Goal: Navigation & Orientation: Understand site structure

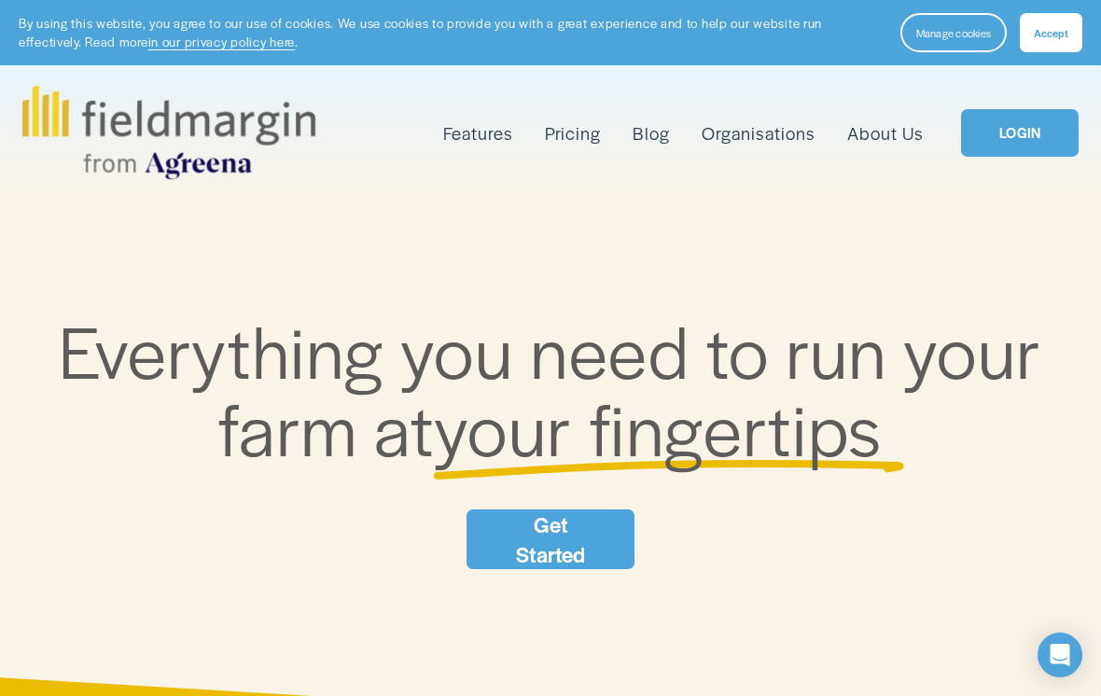
click at [1024, 124] on link "LOGIN" at bounding box center [1020, 133] width 118 height 48
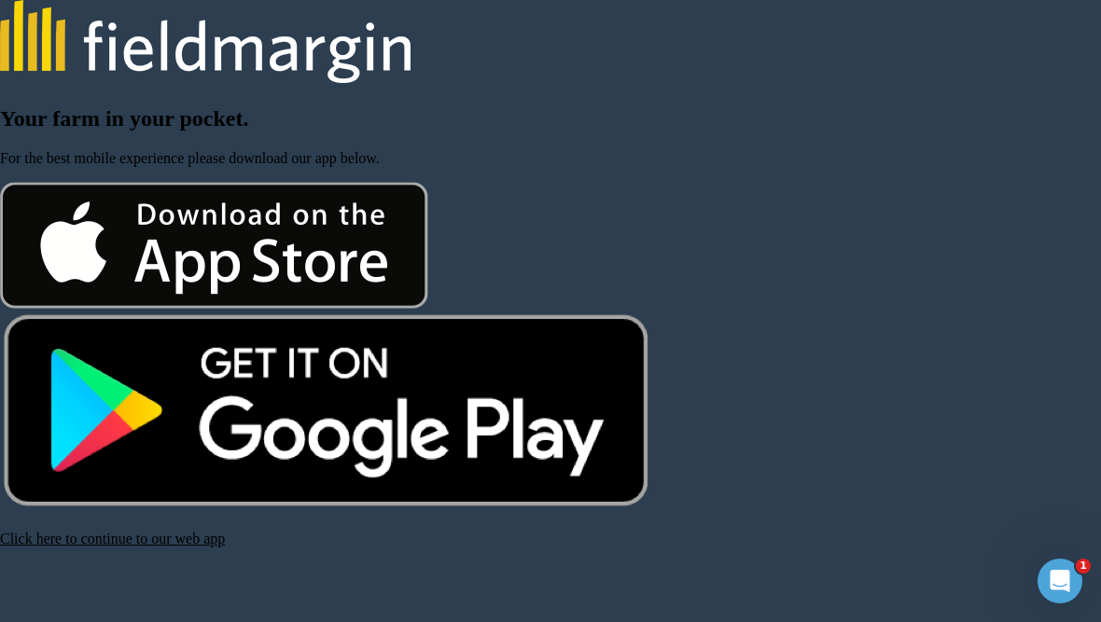
click at [200, 547] on link "Click here to continue to our web app" at bounding box center [112, 539] width 225 height 16
click at [206, 547] on link "Click here to continue to our web app" at bounding box center [112, 539] width 225 height 16
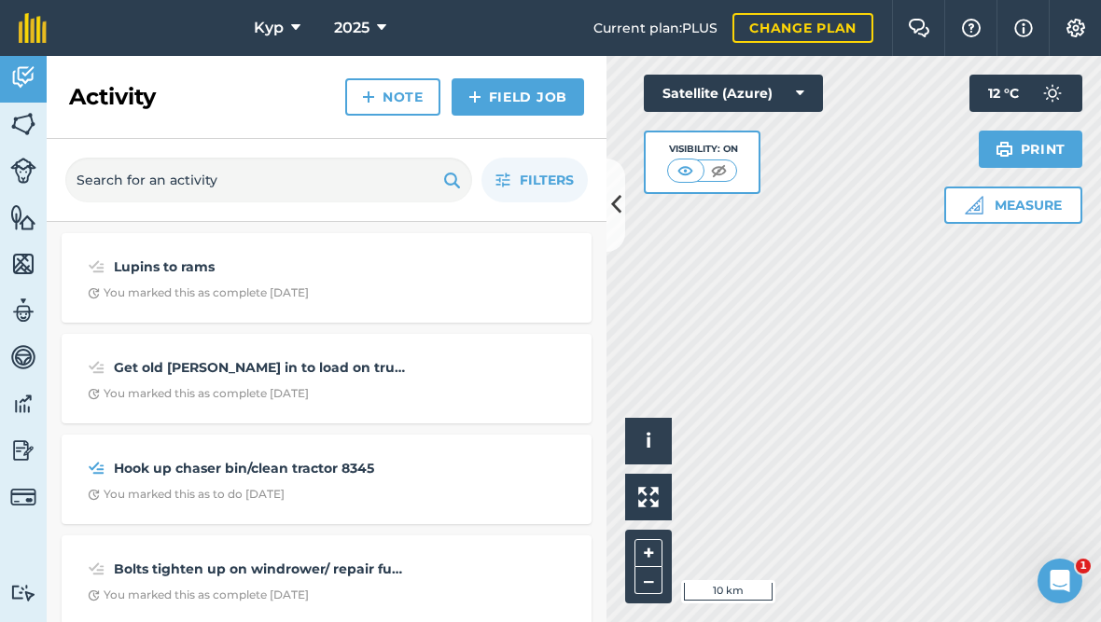
click at [373, 19] on button "2025" at bounding box center [360, 28] width 67 height 56
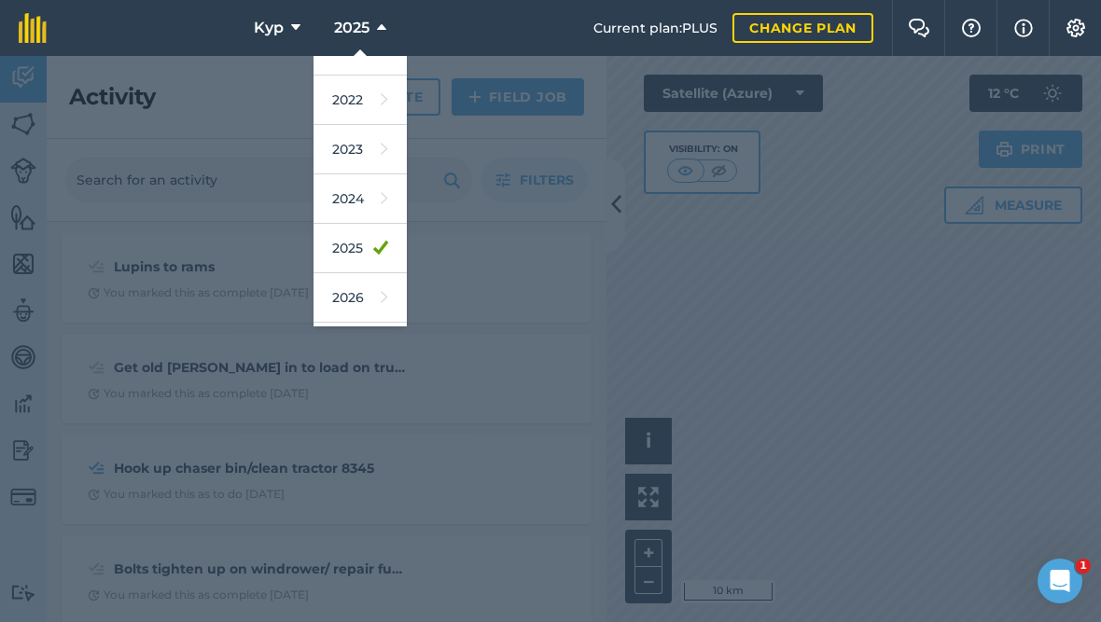
scroll to position [181, 0]
click at [353, 292] on link "2026" at bounding box center [360, 295] width 93 height 49
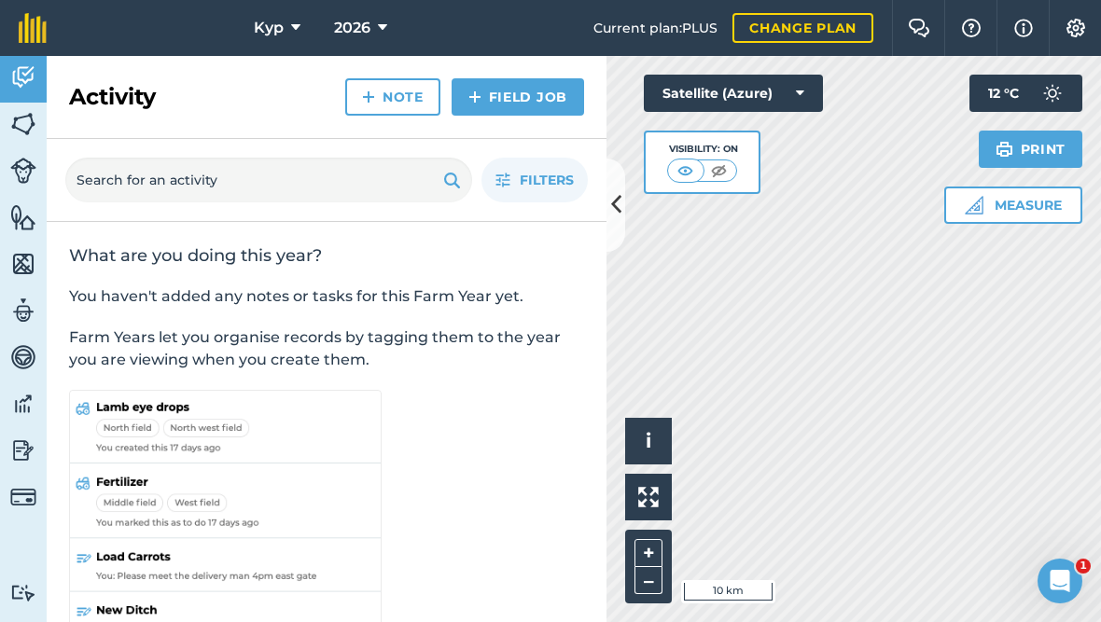
click at [28, 124] on img at bounding box center [23, 124] width 26 height 28
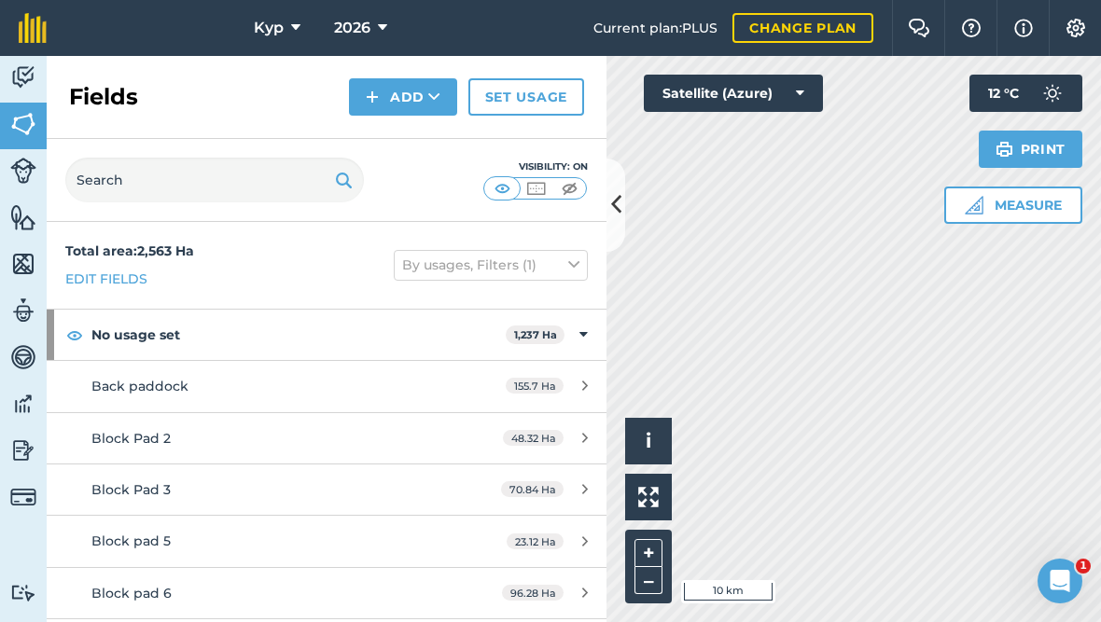
click at [19, 409] on img at bounding box center [23, 404] width 26 height 28
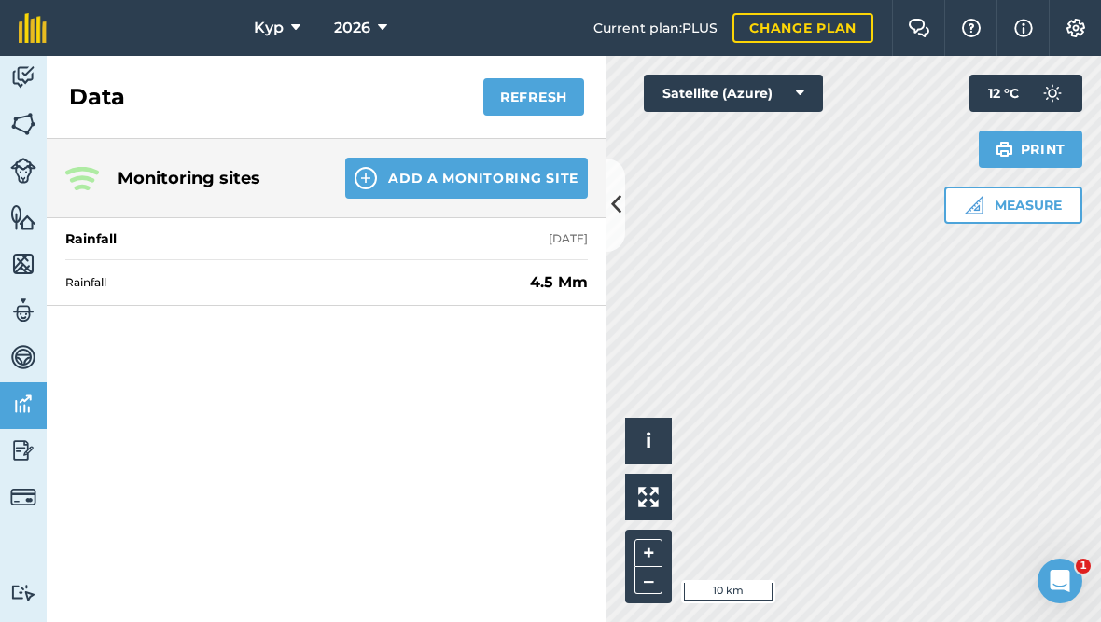
click at [20, 356] on img at bounding box center [23, 357] width 26 height 28
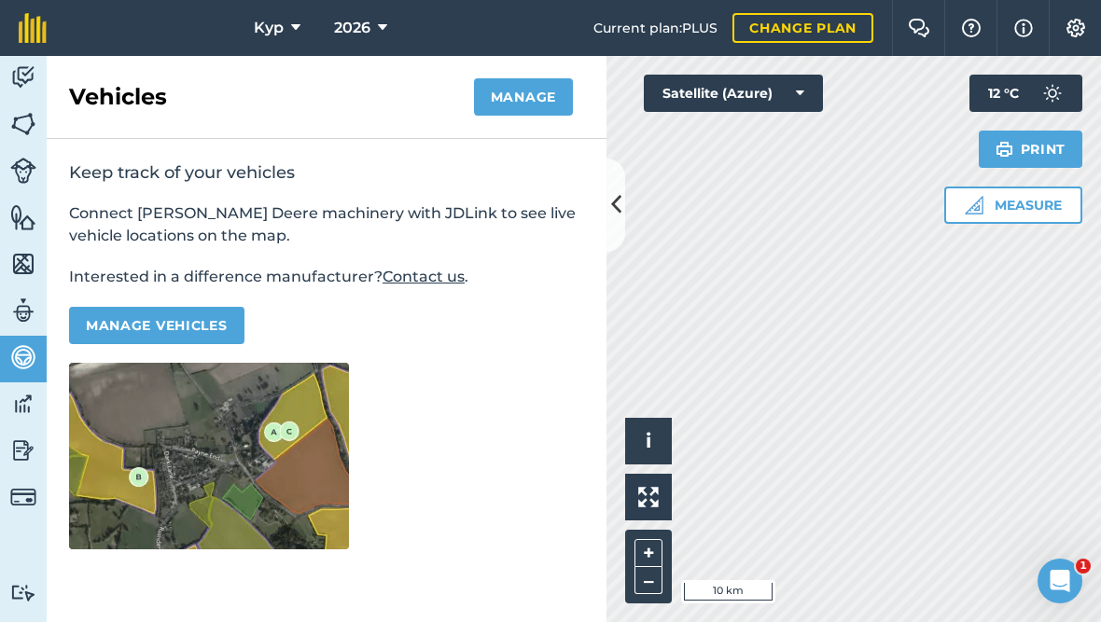
click at [26, 313] on img at bounding box center [23, 311] width 26 height 28
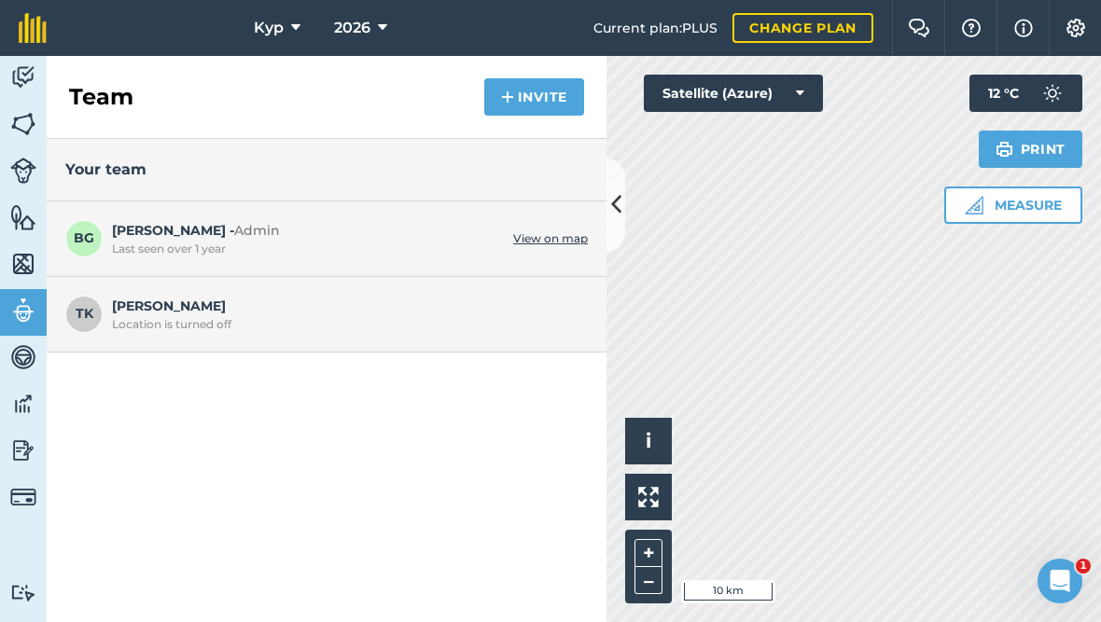
click at [20, 261] on img at bounding box center [23, 264] width 26 height 28
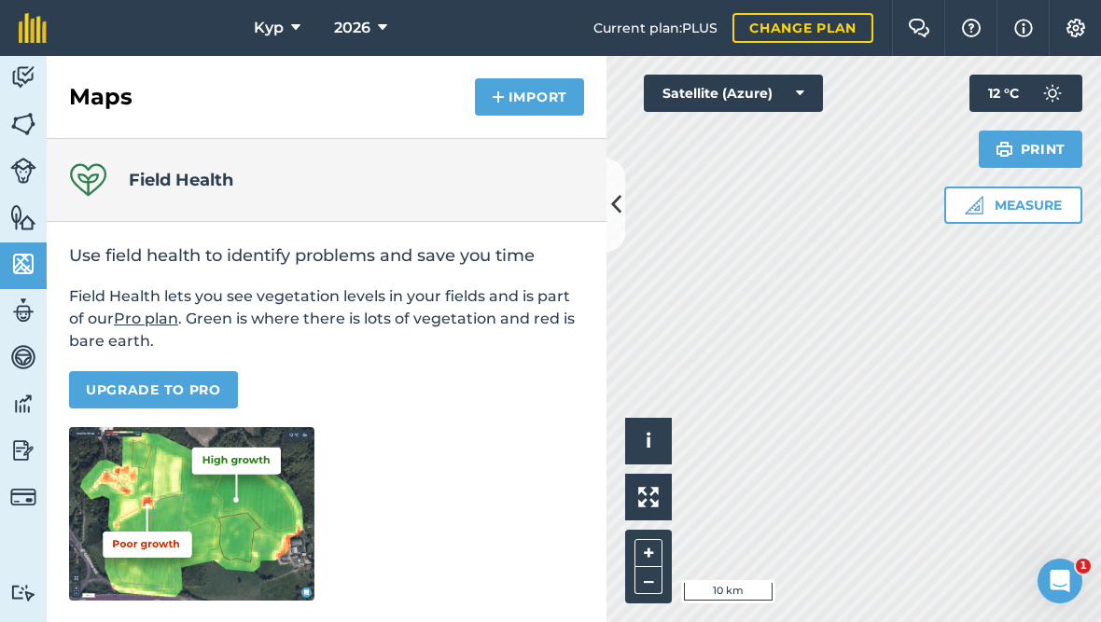
click at [20, 211] on img at bounding box center [23, 217] width 26 height 28
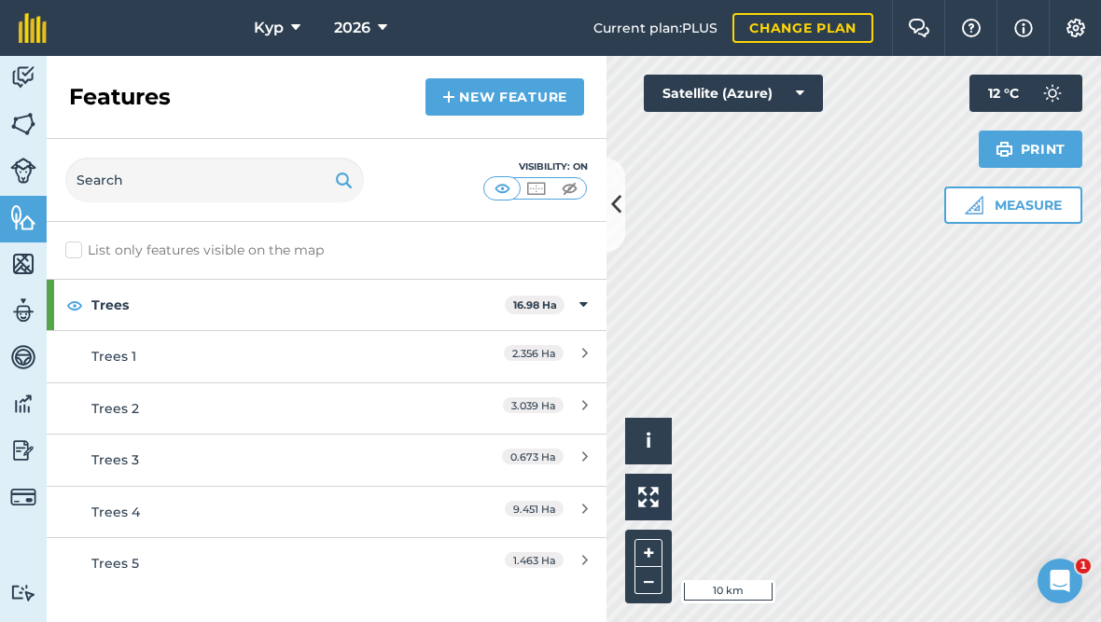
click at [23, 173] on img at bounding box center [23, 171] width 26 height 26
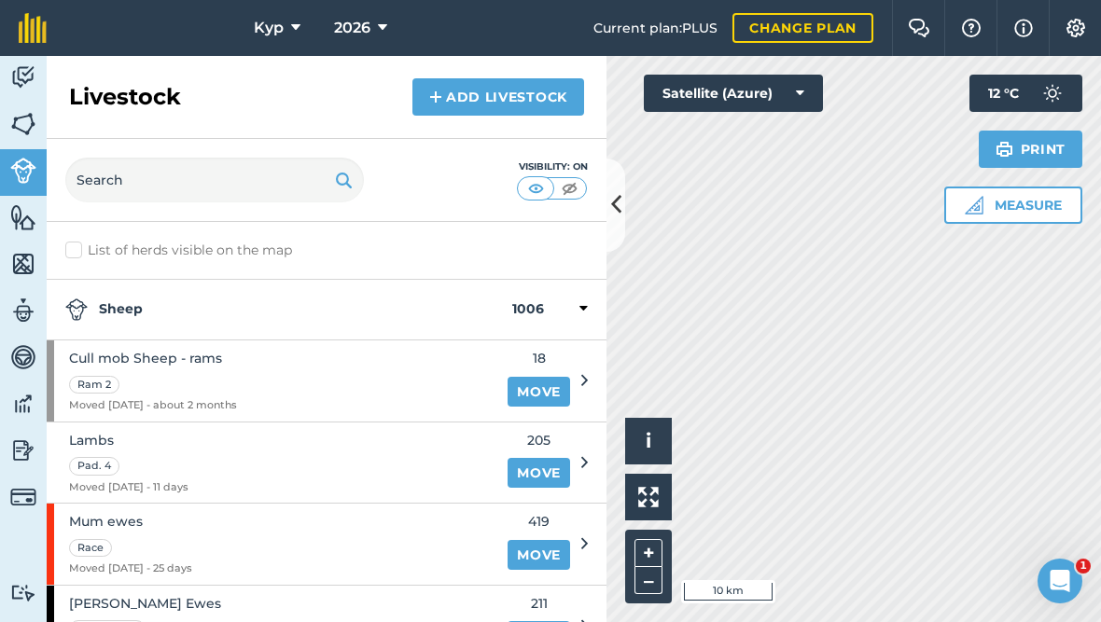
click at [23, 74] on img at bounding box center [23, 77] width 26 height 28
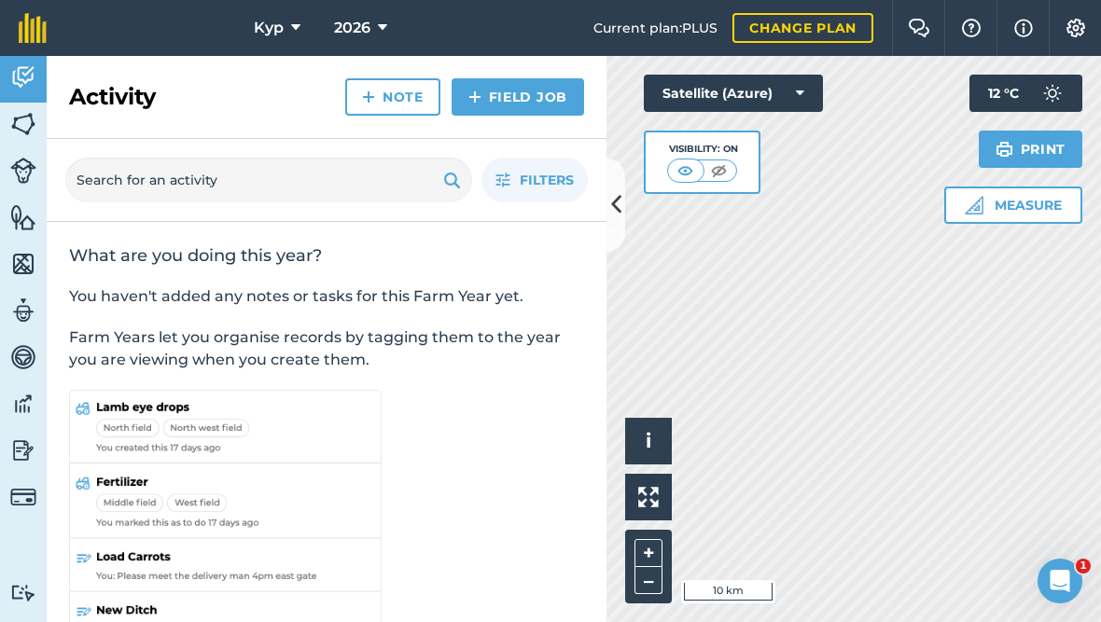
click at [17, 444] on img at bounding box center [23, 451] width 26 height 28
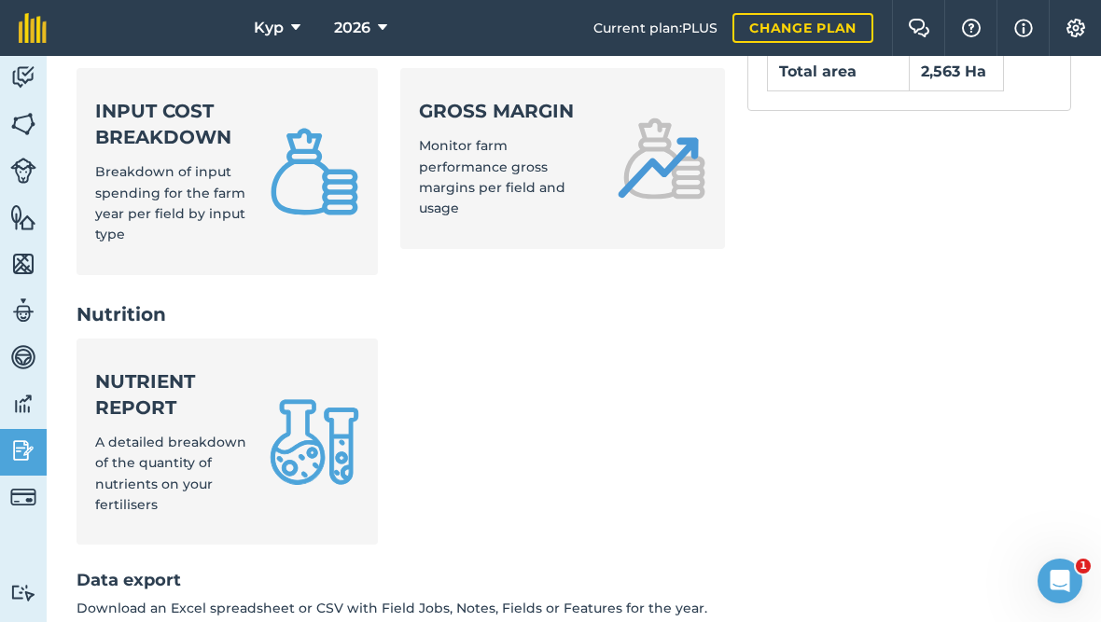
scroll to position [886, 0]
click at [523, 407] on ul "Nutrient report A detailed breakdown of the quantity of nutrients on your ferti…" at bounding box center [401, 455] width 648 height 230
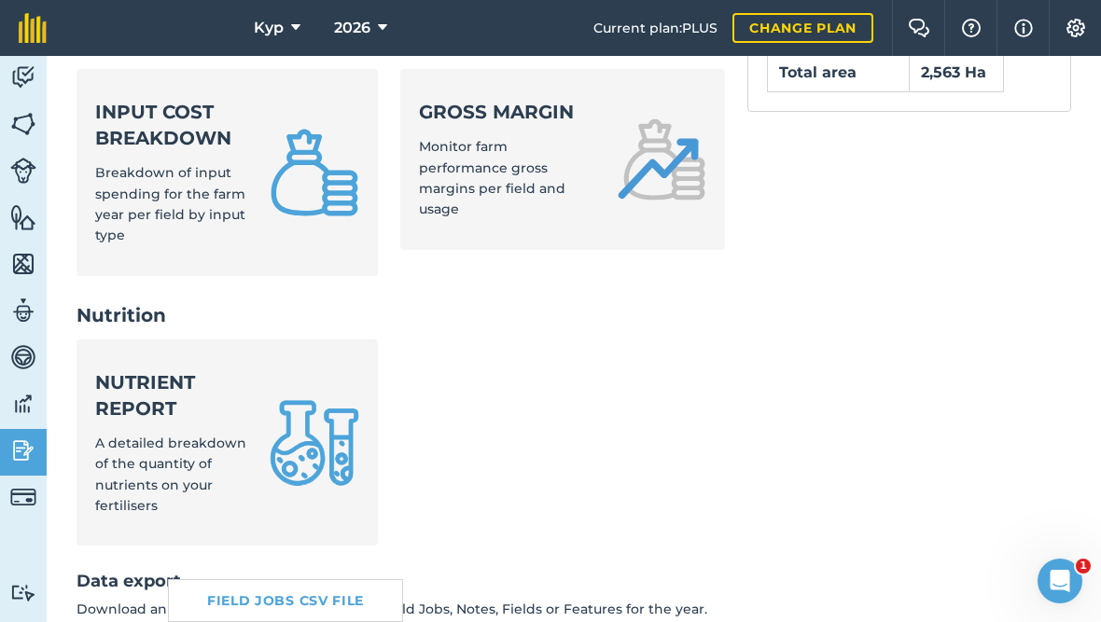
click at [464, 340] on ul "Nutrient report A detailed breakdown of the quantity of nutrients on your ferti…" at bounding box center [401, 455] width 648 height 230
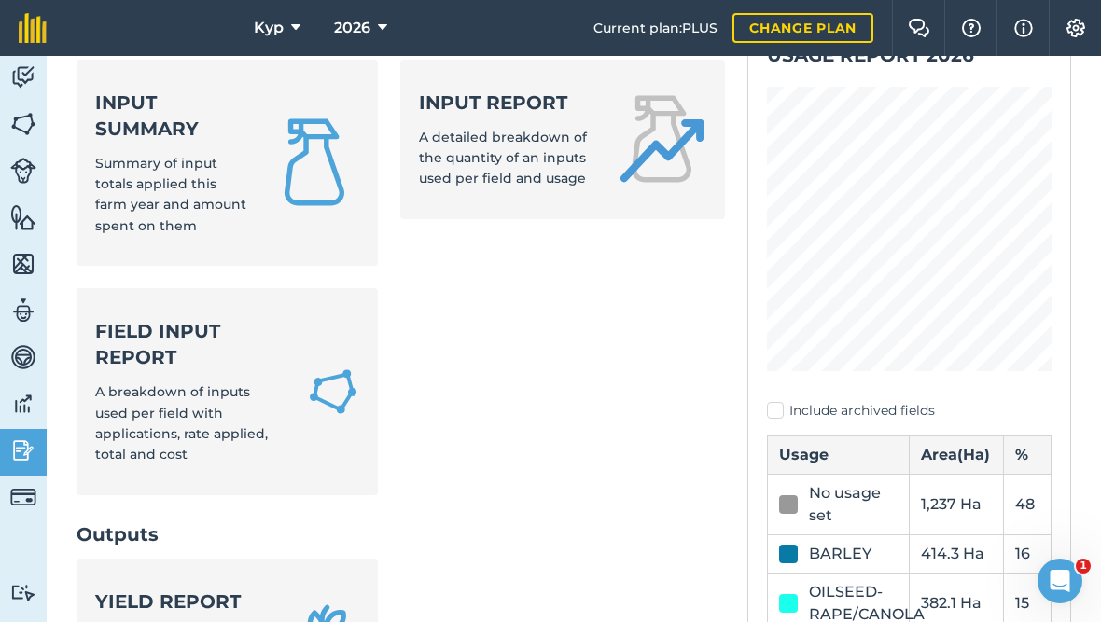
scroll to position [155, 0]
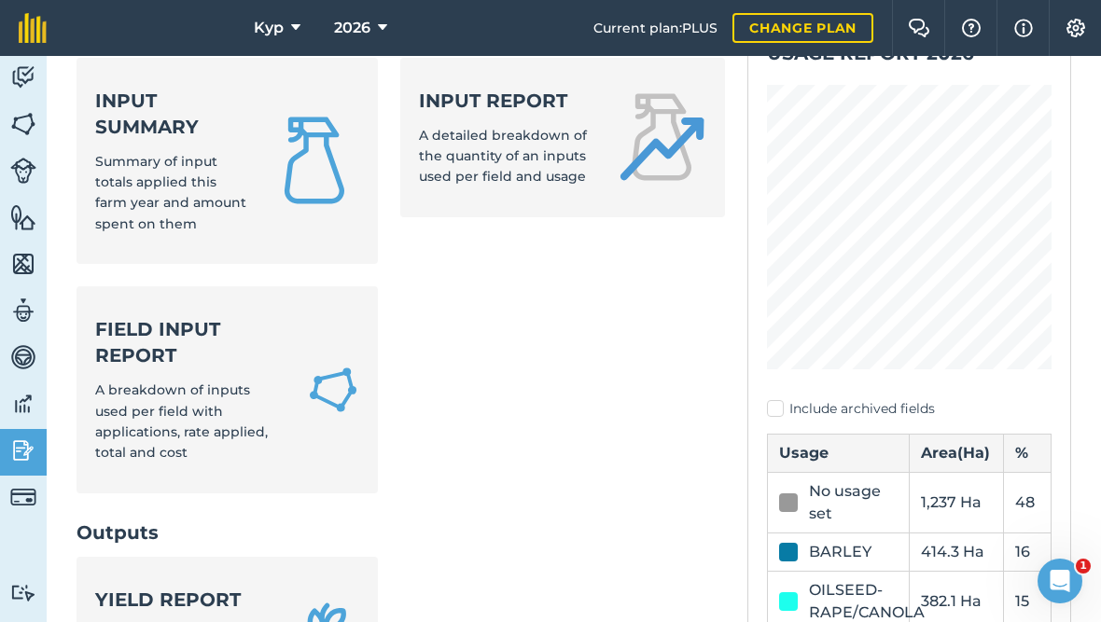
click at [146, 155] on span "Summary of input totals applied this farm year and amount spent on them" at bounding box center [170, 192] width 151 height 79
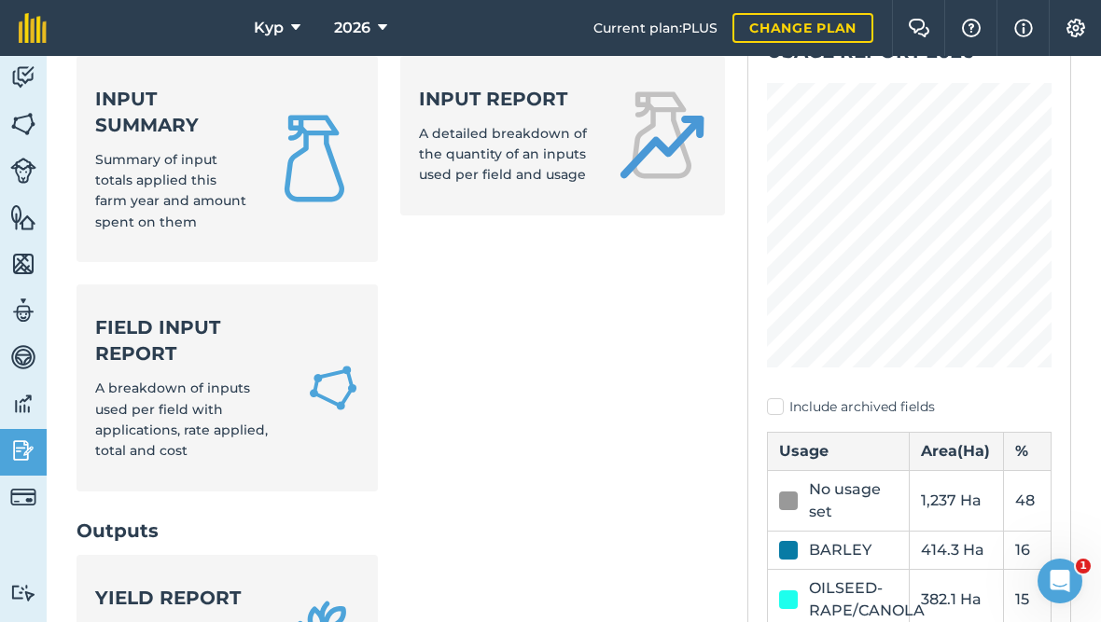
scroll to position [162, 0]
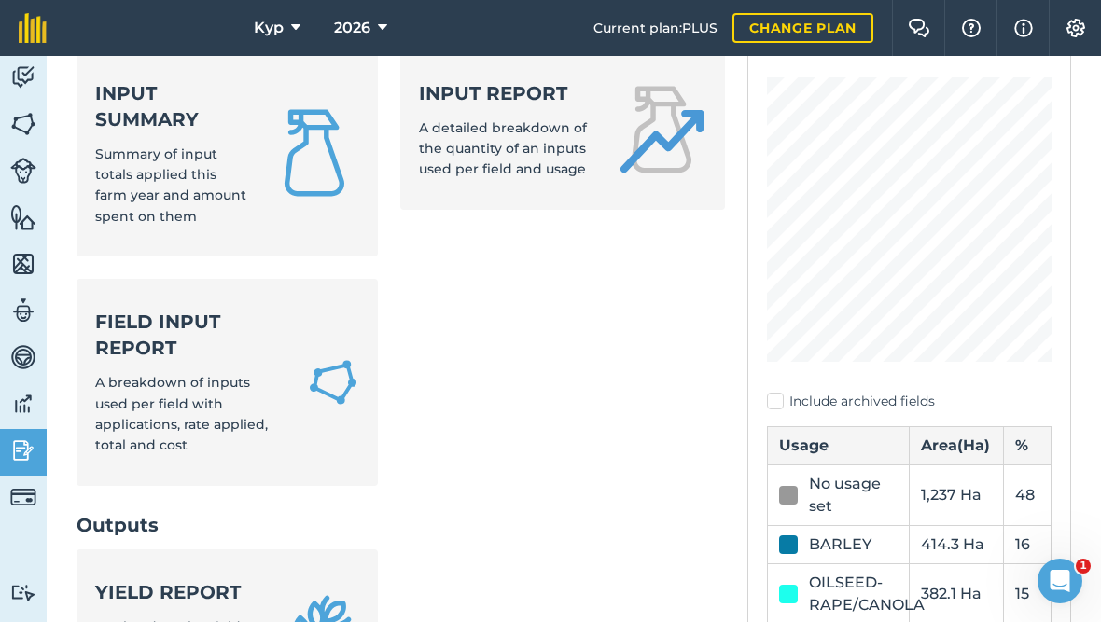
click at [133, 374] on span "A breakdown of inputs used per field with applications, rate applied, total and…" at bounding box center [181, 413] width 173 height 79
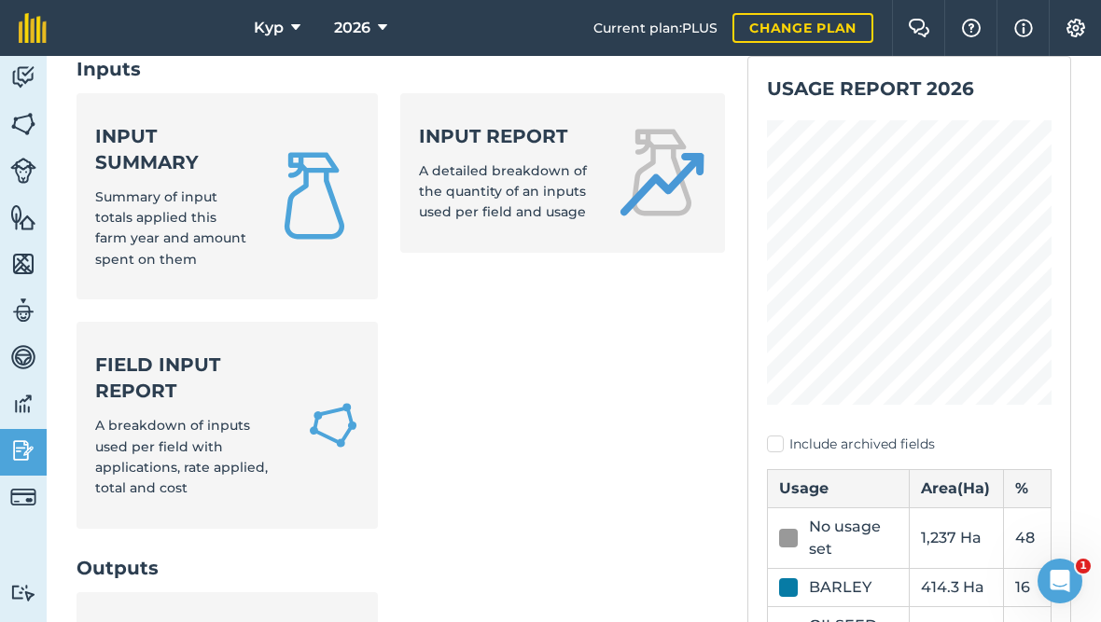
scroll to position [124, 0]
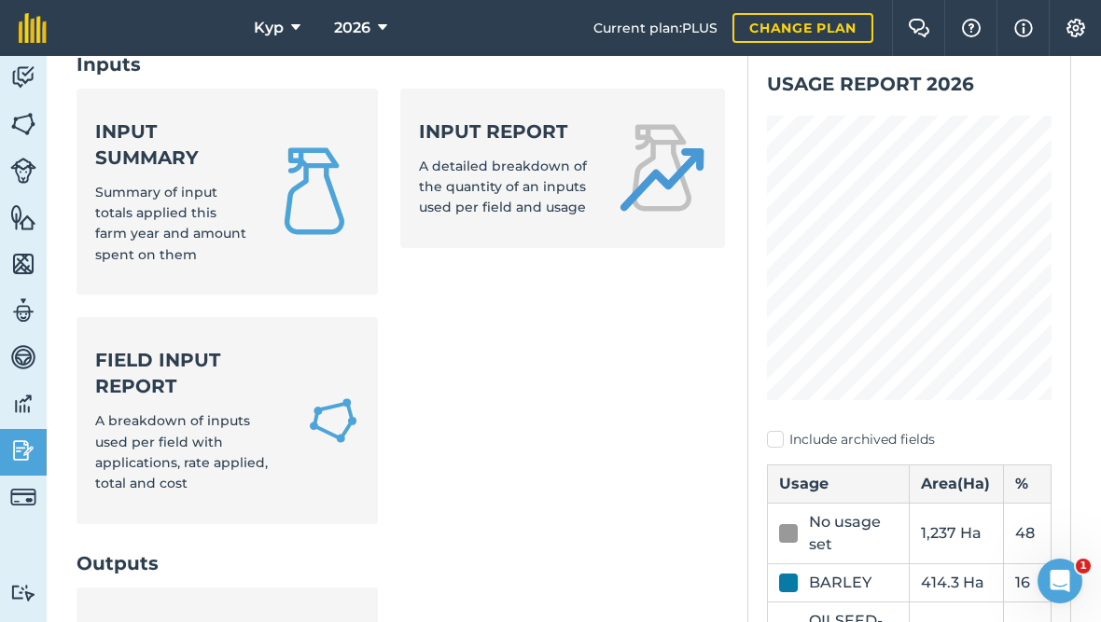
click at [503, 155] on div "Input report A detailed breakdown of the quantity of an inputs used per field a…" at bounding box center [506, 168] width 174 height 100
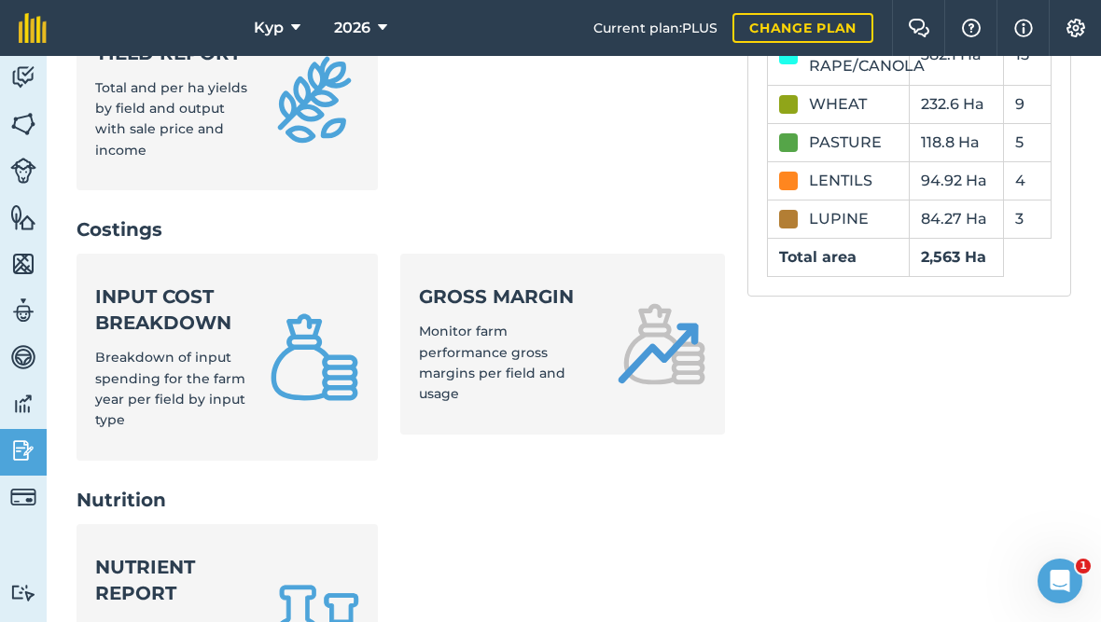
scroll to position [697, 0]
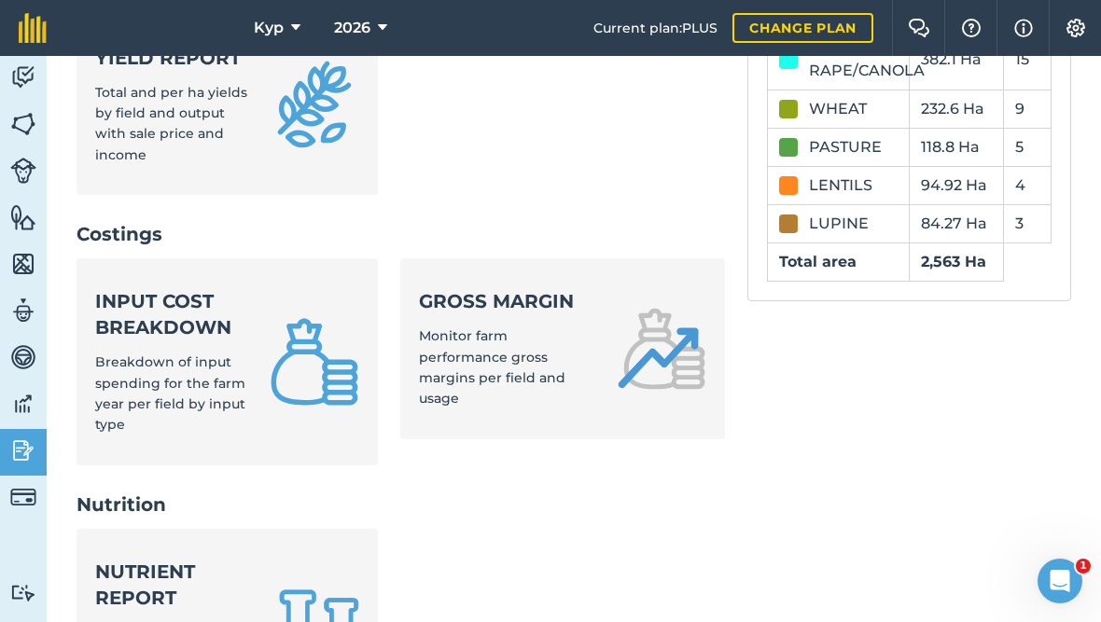
click at [521, 328] on span "Monitor farm performance gross margins per field and usage" at bounding box center [492, 367] width 146 height 79
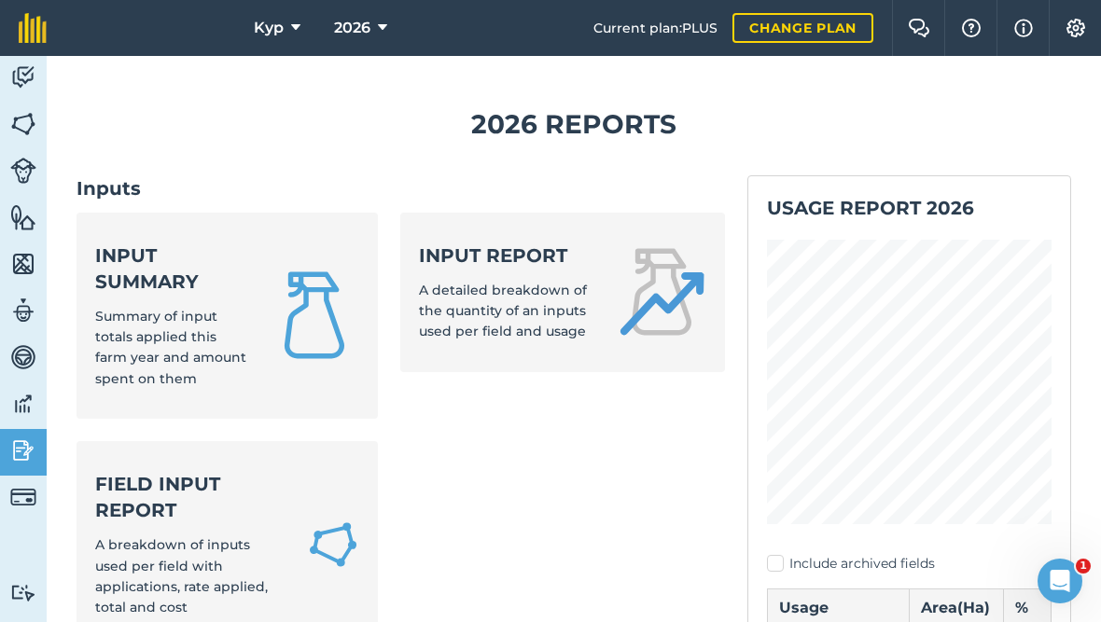
click at [12, 123] on img at bounding box center [23, 124] width 26 height 28
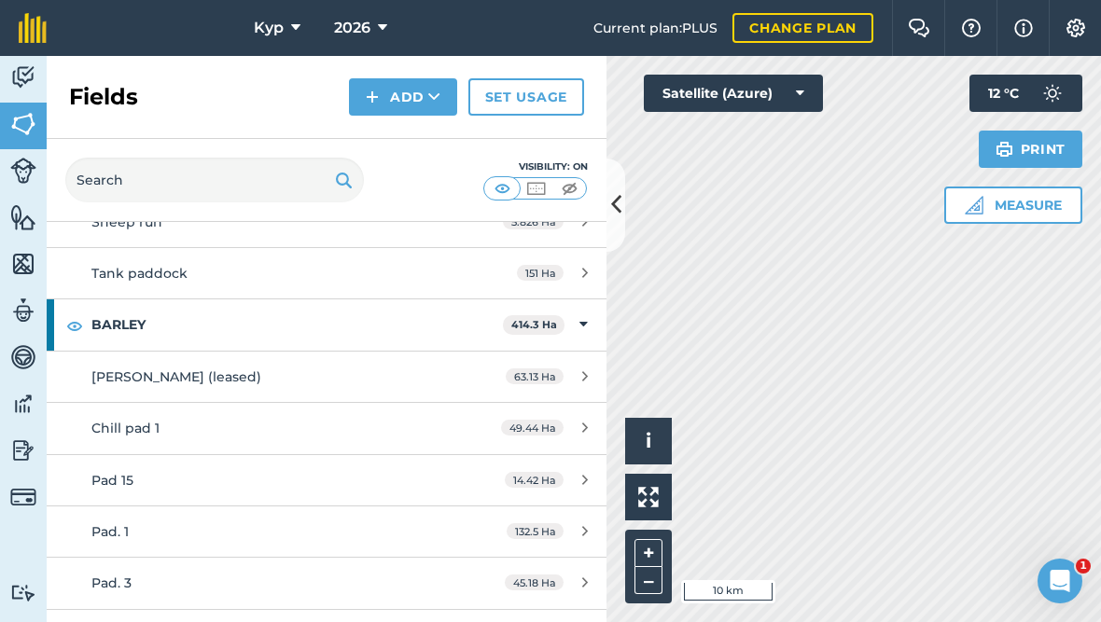
scroll to position [1407, 0]
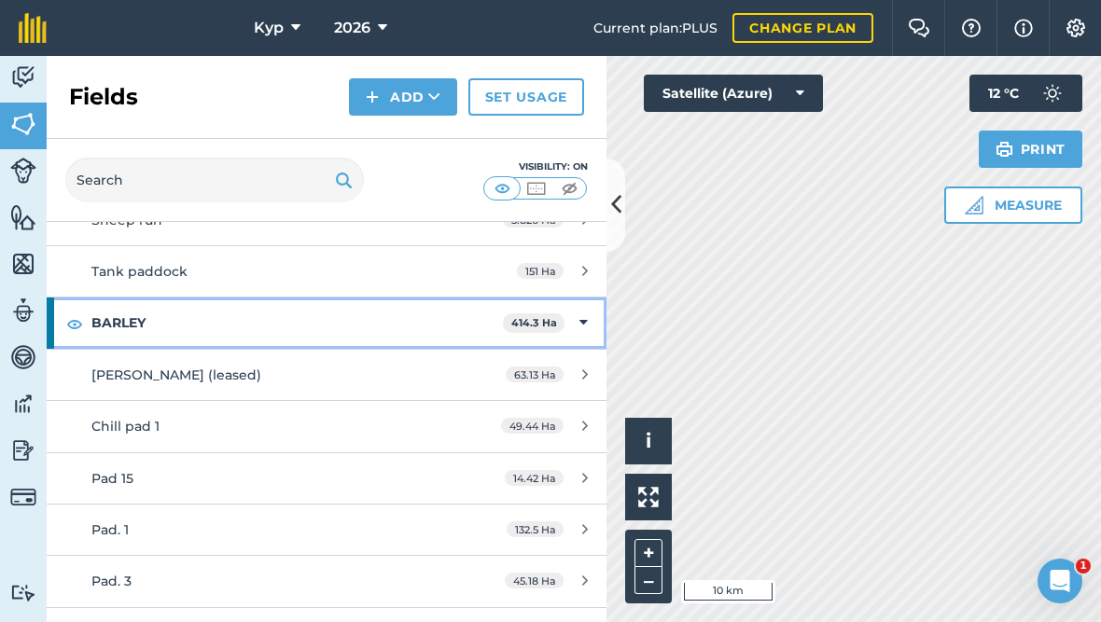
click at [74, 313] on img at bounding box center [74, 324] width 17 height 22
click at [67, 313] on img at bounding box center [74, 324] width 17 height 22
click at [589, 314] on div "BARLEY 414.3 Ha" at bounding box center [327, 323] width 560 height 50
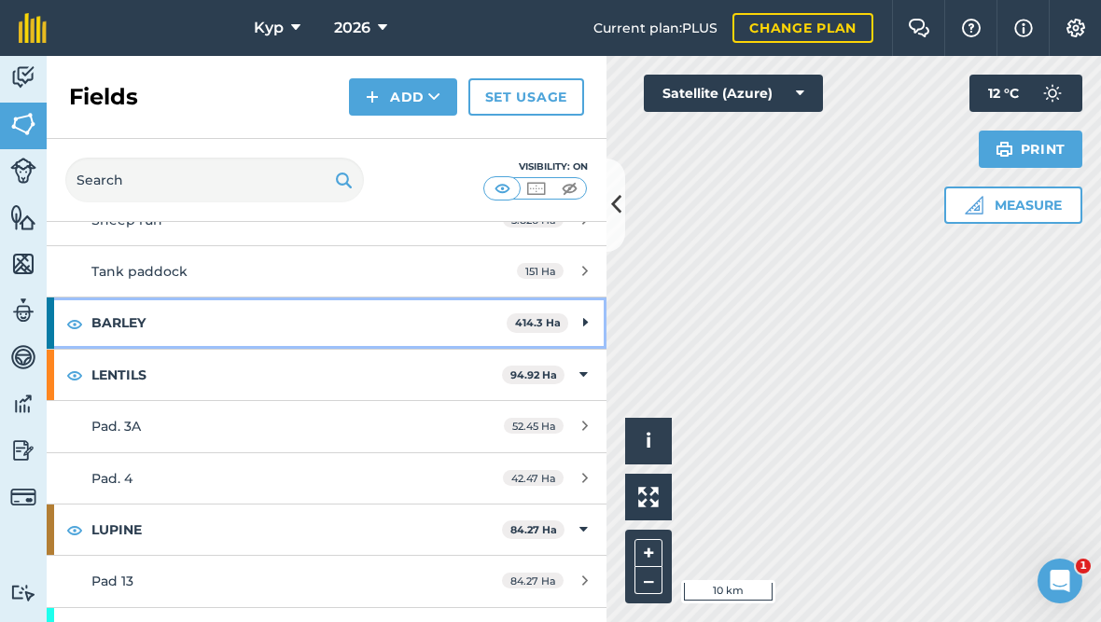
click at [580, 314] on div "BARLEY 414.3 Ha" at bounding box center [327, 323] width 560 height 50
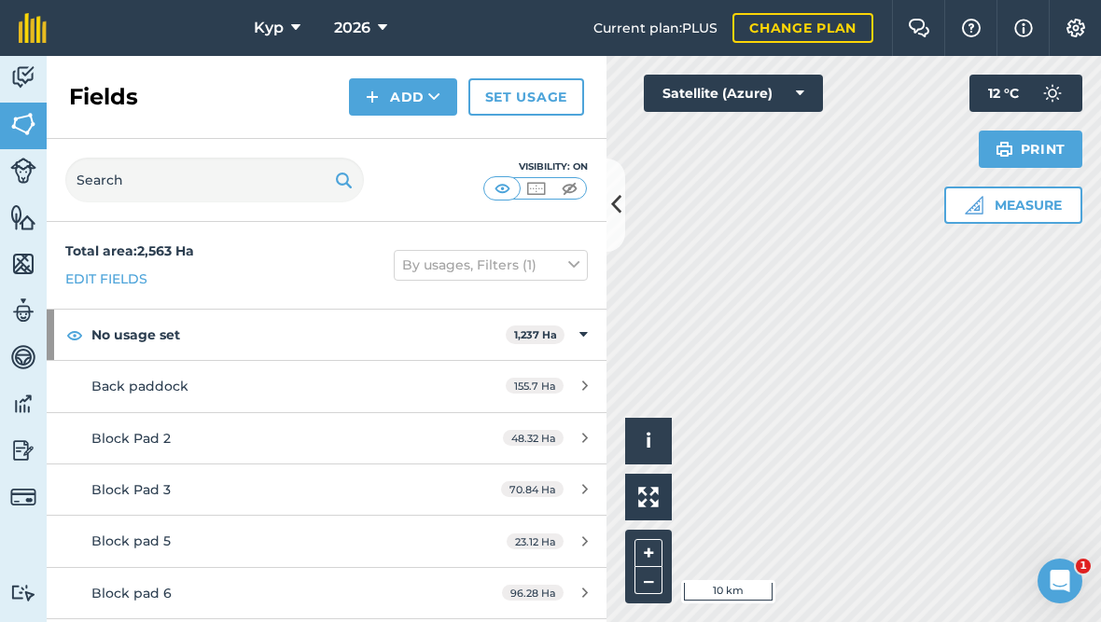
scroll to position [0, 0]
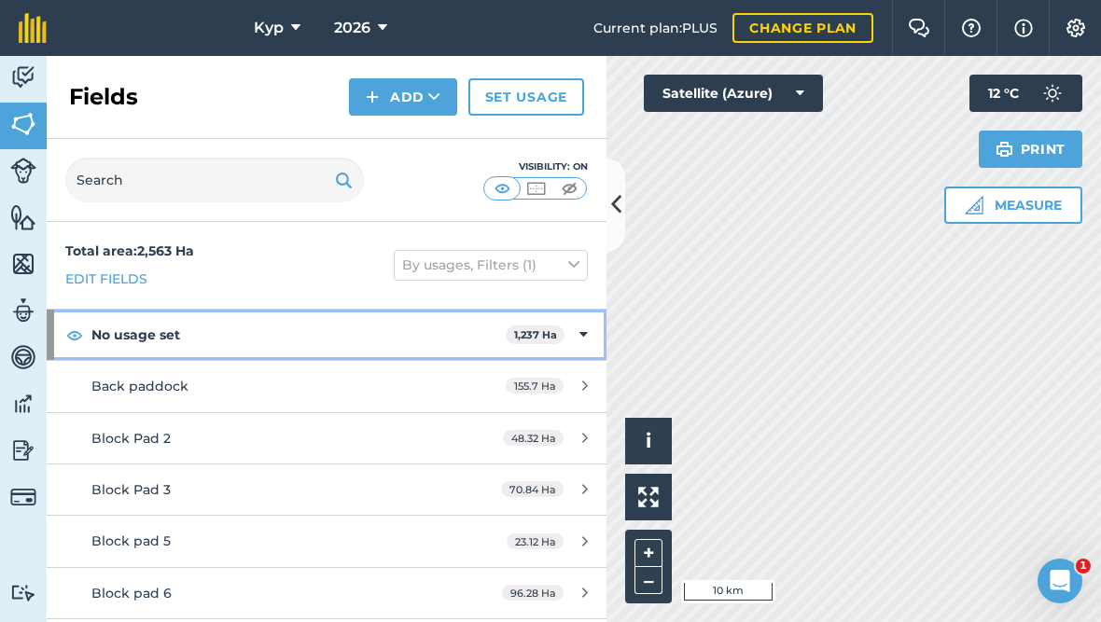
click at [578, 328] on div "No usage set 1,237 Ha" at bounding box center [327, 335] width 560 height 50
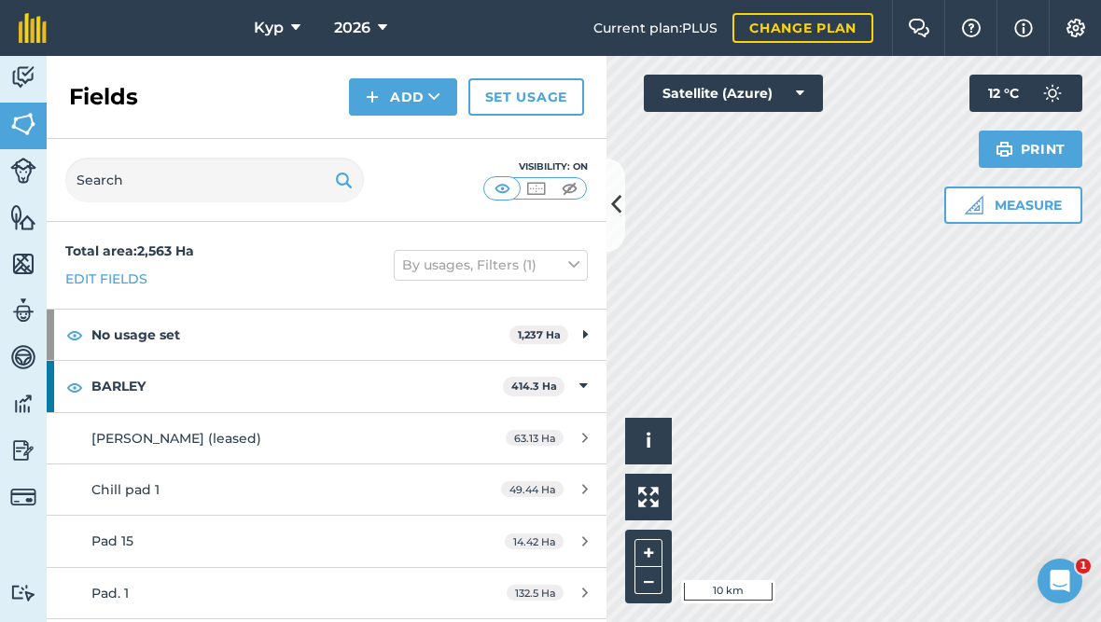
click at [574, 189] on img at bounding box center [569, 188] width 23 height 19
click at [534, 190] on img at bounding box center [535, 188] width 23 height 19
click at [535, 187] on img at bounding box center [535, 188] width 23 height 19
click at [503, 187] on img at bounding box center [502, 188] width 23 height 19
click at [40, 42] on img at bounding box center [33, 28] width 28 height 30
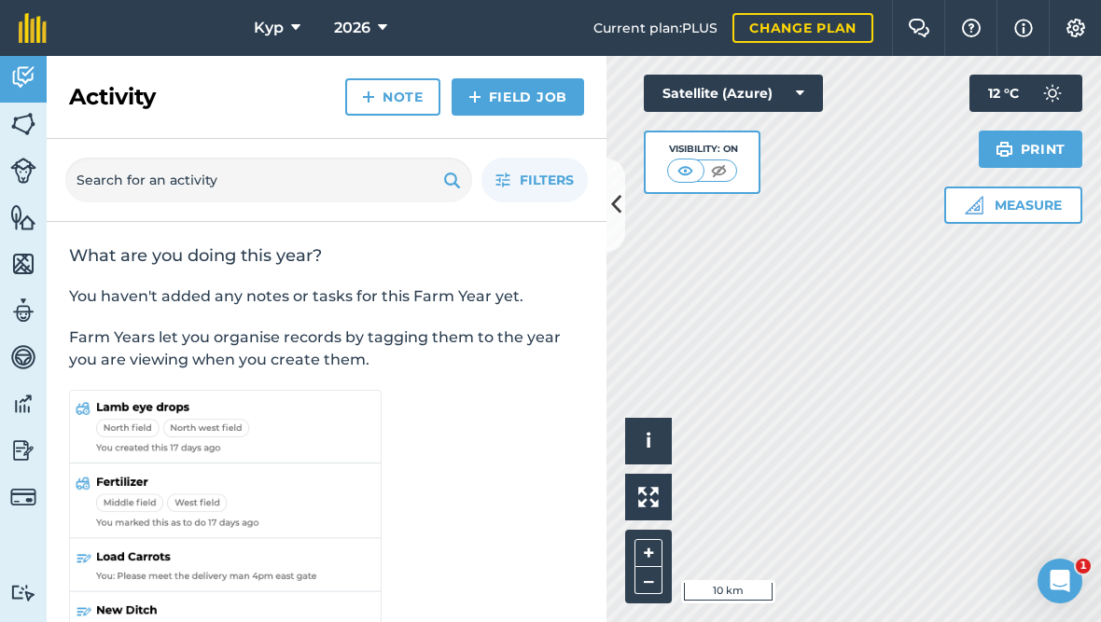
click at [38, 26] on img at bounding box center [33, 28] width 28 height 30
click at [1077, 28] on img at bounding box center [1076, 28] width 22 height 19
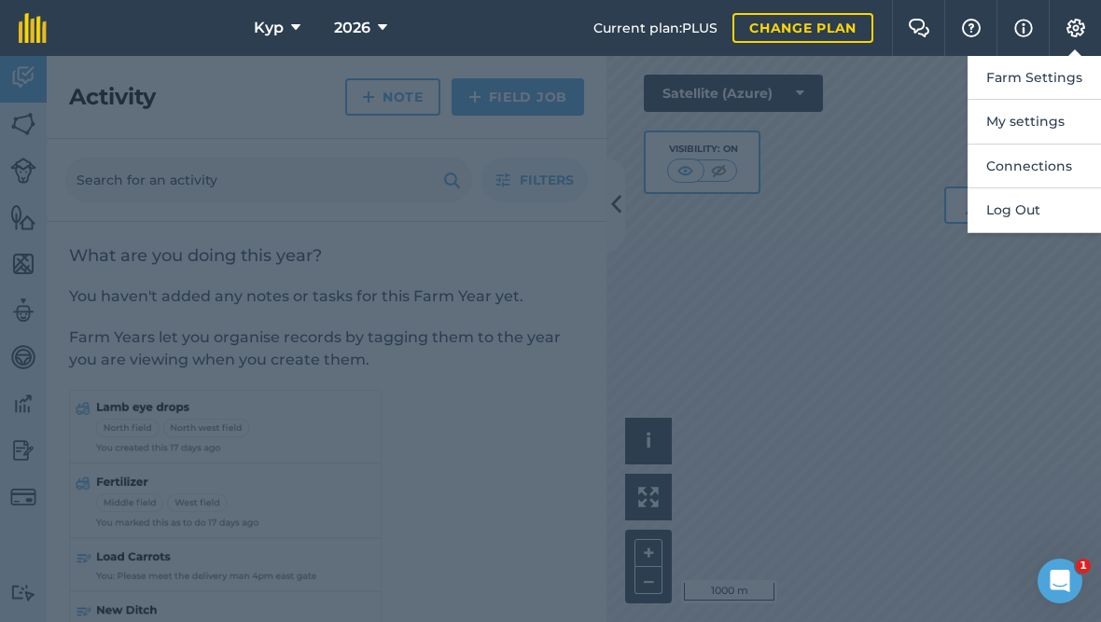
click at [1071, 321] on div at bounding box center [550, 339] width 1101 height 566
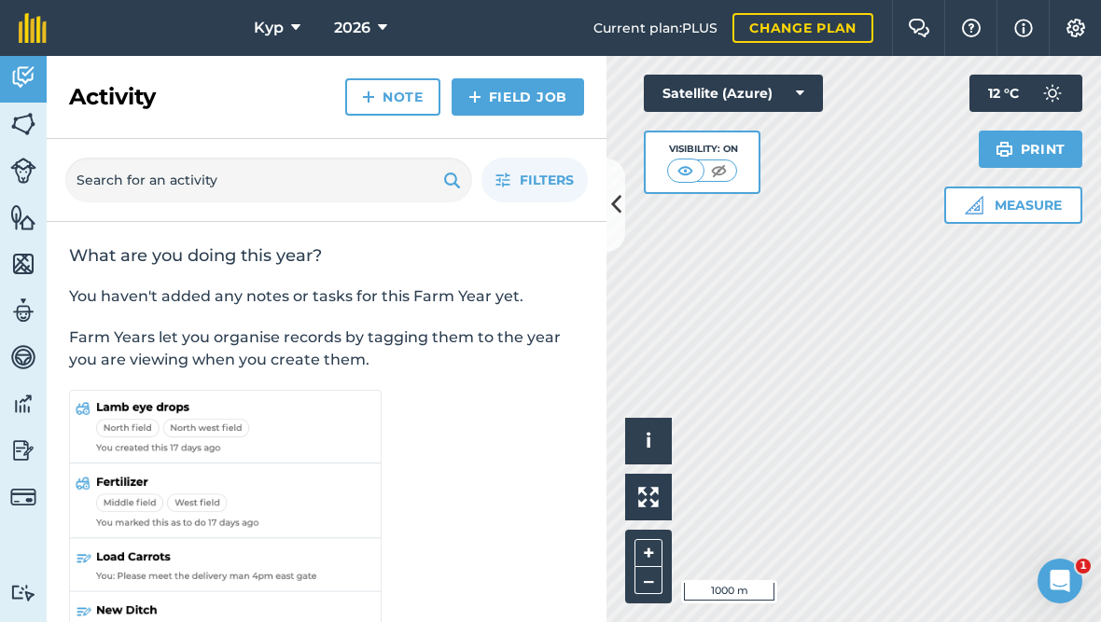
click at [1036, 145] on button "Print" at bounding box center [1031, 149] width 105 height 37
click at [1030, 147] on button "Print" at bounding box center [1031, 149] width 105 height 37
click at [31, 121] on img at bounding box center [23, 124] width 26 height 28
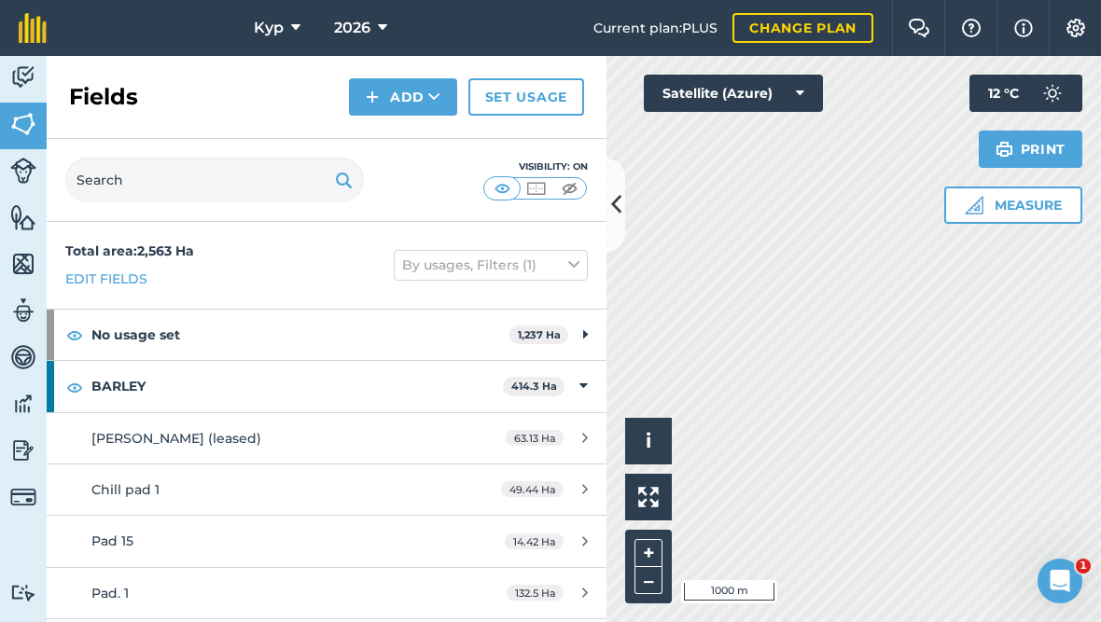
click at [23, 489] on img at bounding box center [23, 497] width 26 height 26
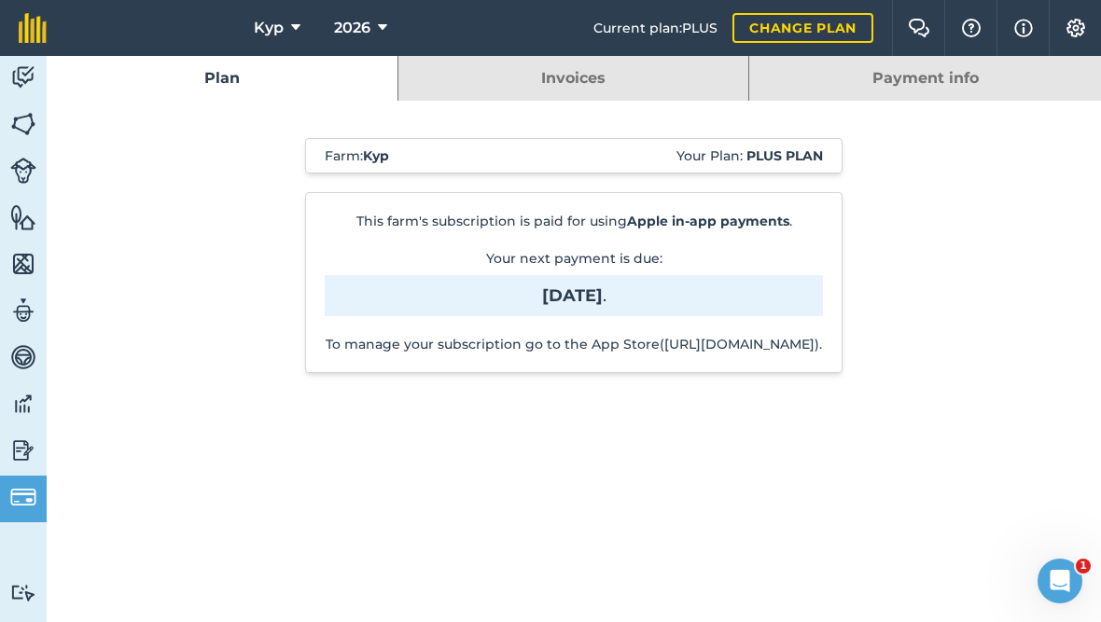
click at [21, 441] on img at bounding box center [23, 451] width 26 height 28
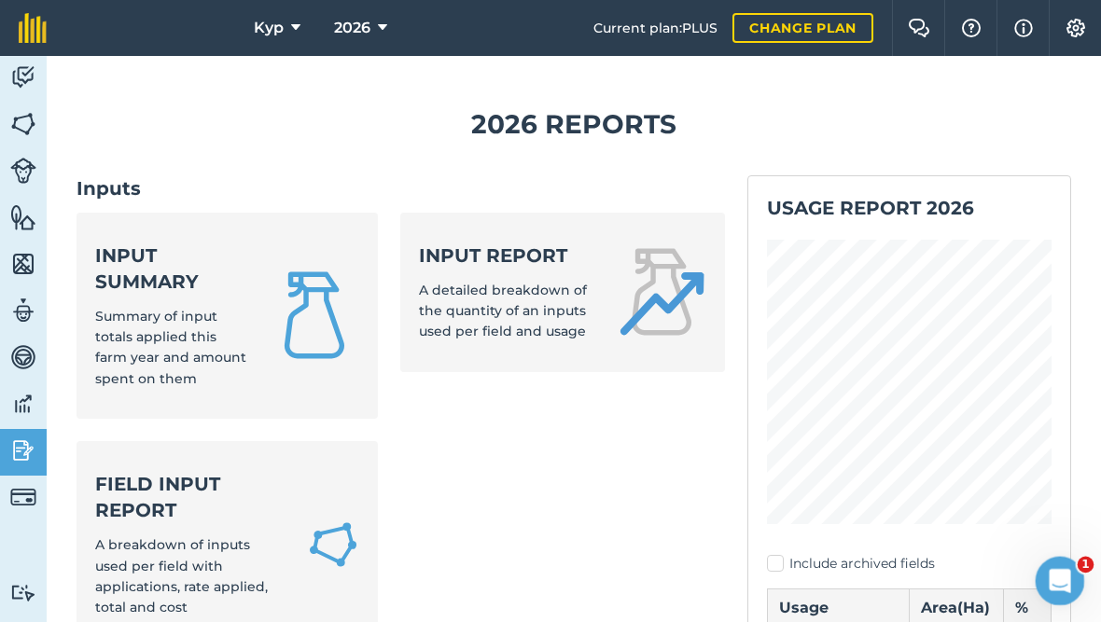
click at [1072, 567] on div "Open Intercom Messenger" at bounding box center [1057, 579] width 62 height 62
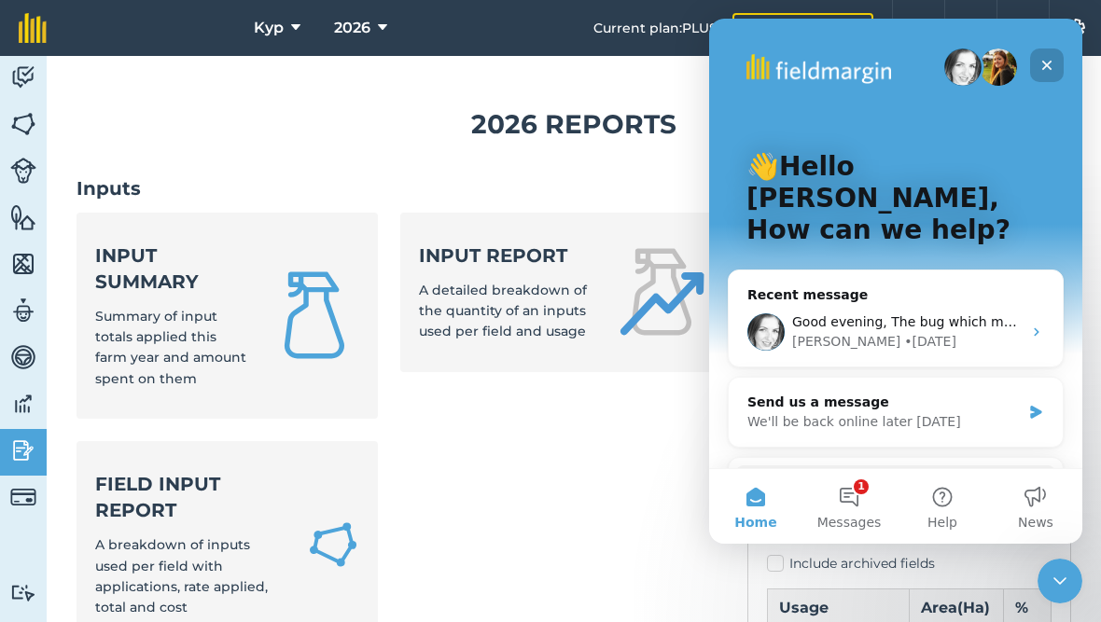
click at [1044, 62] on icon "Close" at bounding box center [1047, 66] width 10 height 10
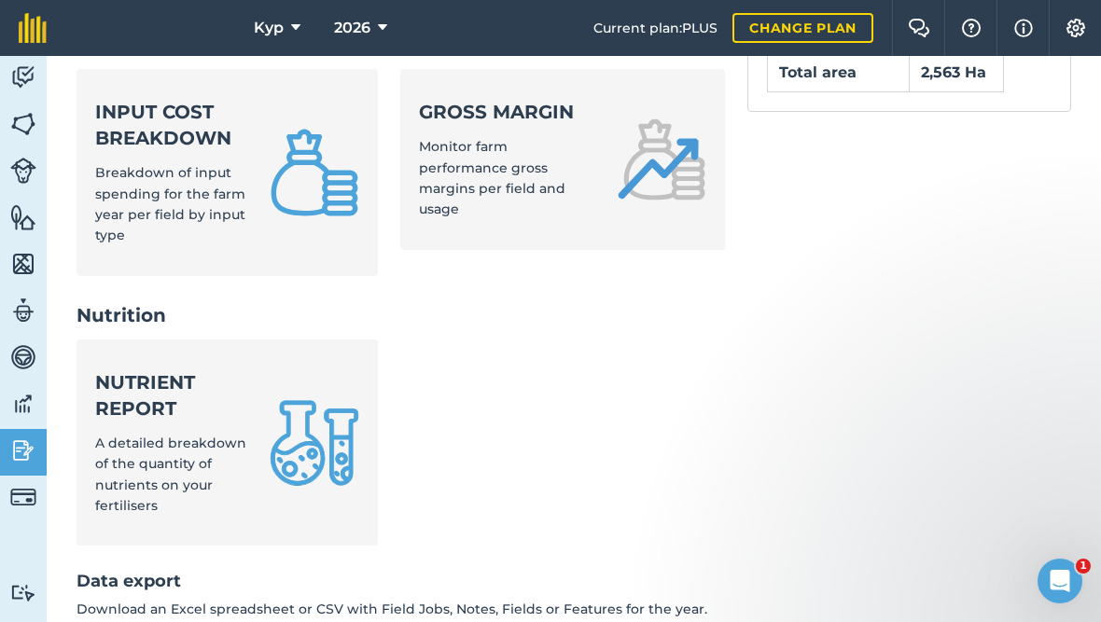
scroll to position [886, 0]
click at [23, 391] on img at bounding box center [23, 404] width 26 height 28
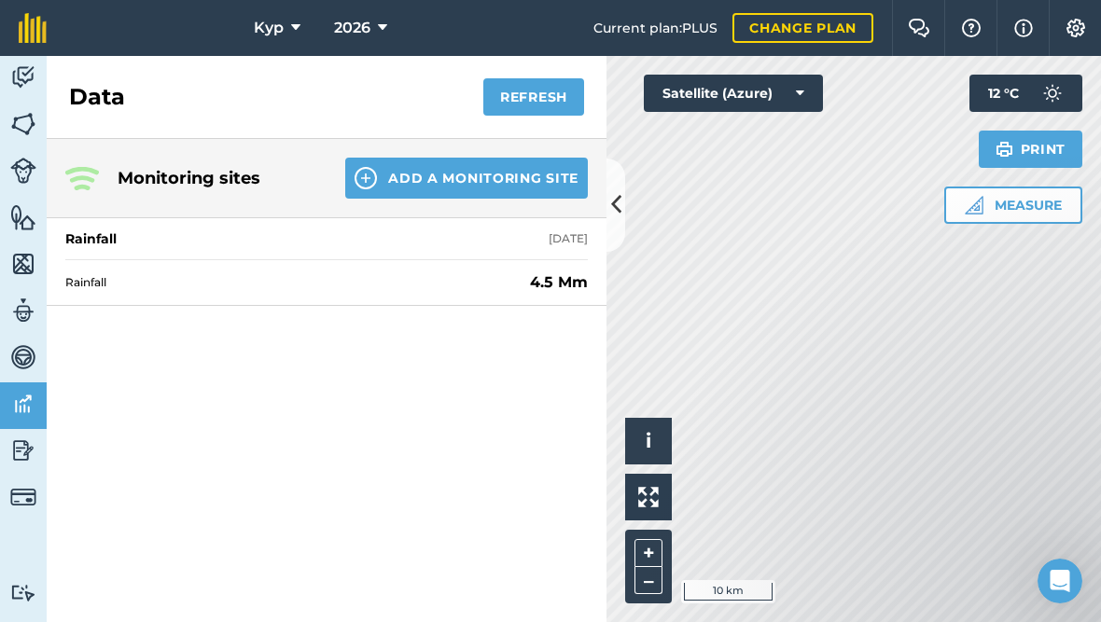
click at [31, 73] on img at bounding box center [23, 77] width 26 height 28
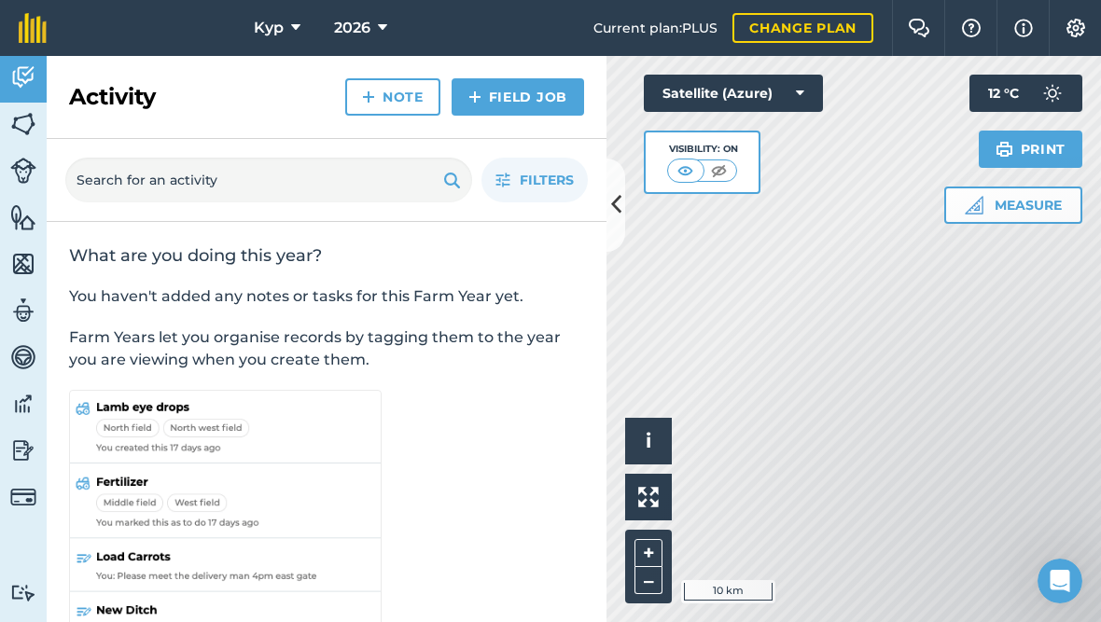
click at [24, 114] on img at bounding box center [23, 124] width 26 height 28
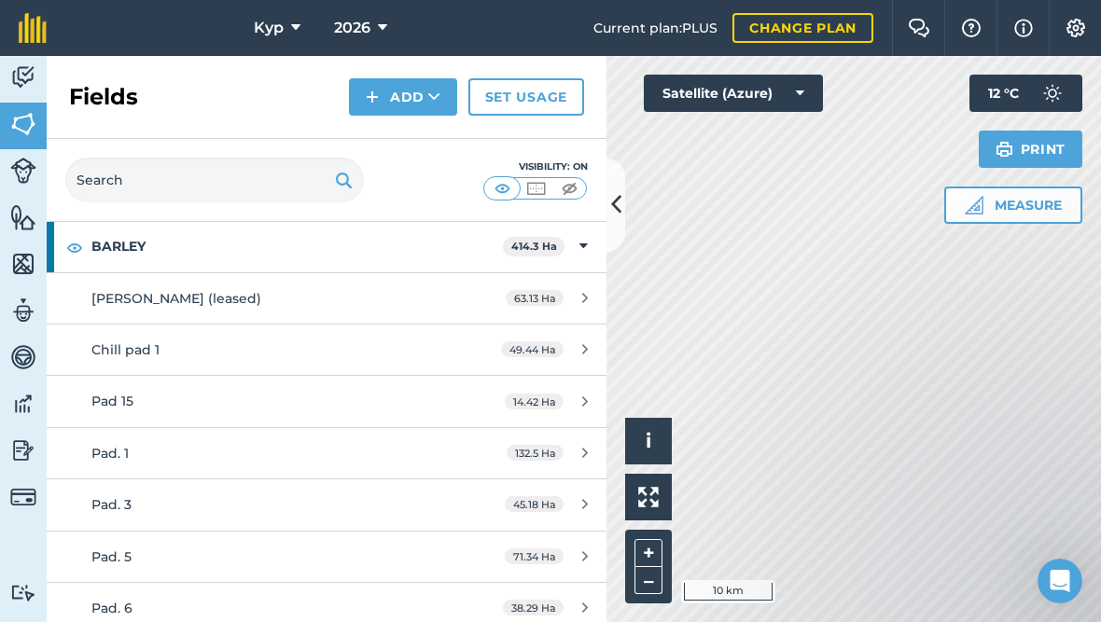
scroll to position [141, 0]
